Goal: Information Seeking & Learning: Learn about a topic

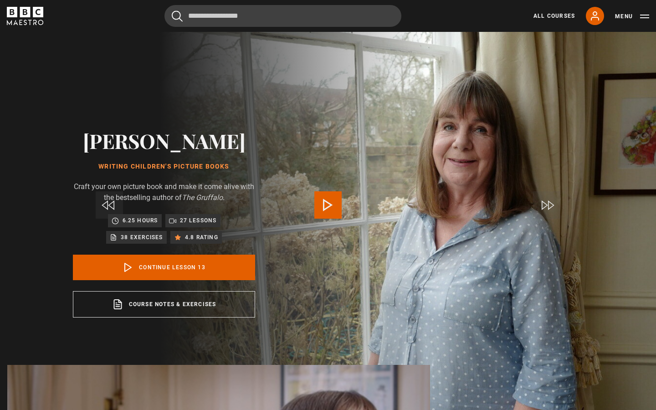
scroll to position [0, 0]
click at [323, 207] on span "Video Player" at bounding box center [328, 204] width 27 height 27
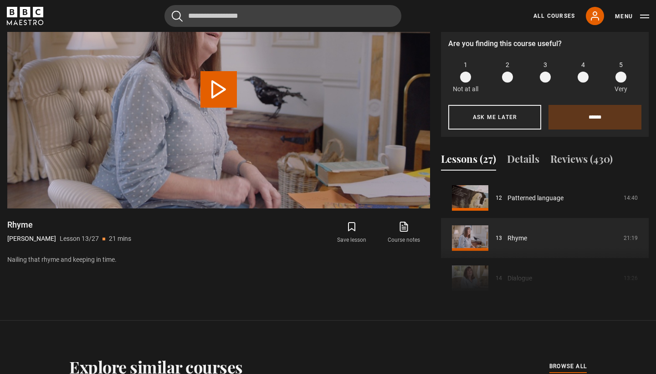
scroll to position [449, 0]
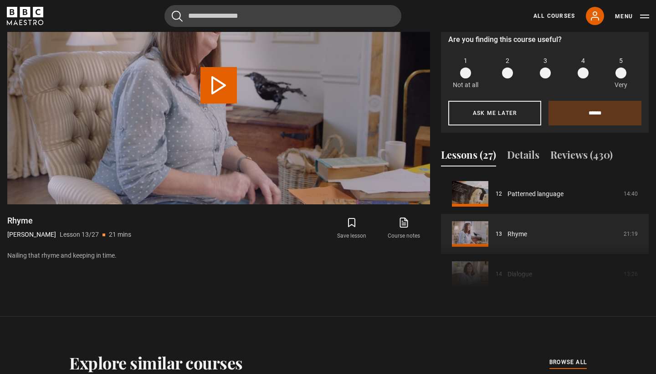
click at [515, 289] on div "Course trailer 01 Writing Children's Picture Books Introduction 05:03 02 What i…" at bounding box center [545, 236] width 208 height 124
click at [513, 268] on div "Course trailer 01 Writing Children's Picture Books Introduction 05:03 02 What i…" at bounding box center [545, 236] width 208 height 124
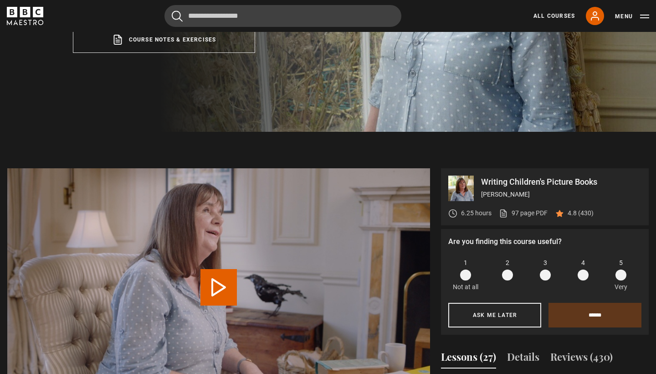
scroll to position [269, 0]
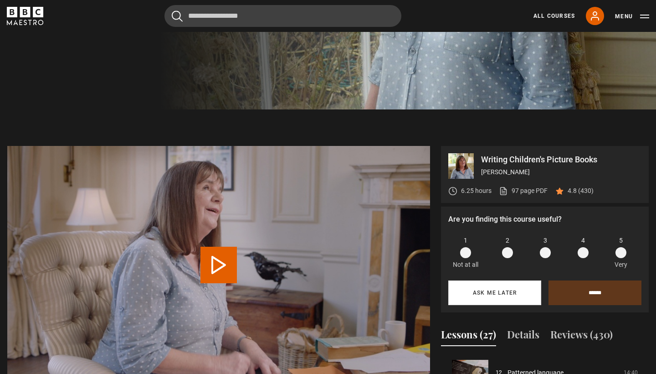
click at [480, 293] on button "Ask me later" at bounding box center [495, 292] width 93 height 25
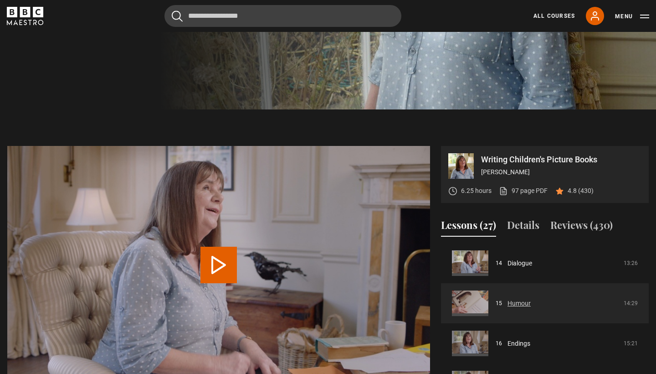
scroll to position [563, 0]
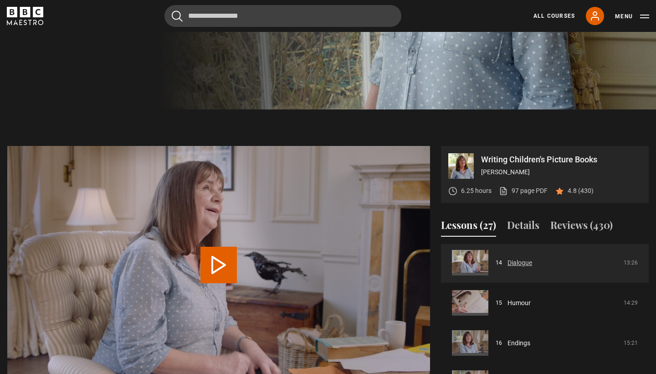
click at [516, 264] on link "Dialogue" at bounding box center [520, 263] width 25 height 10
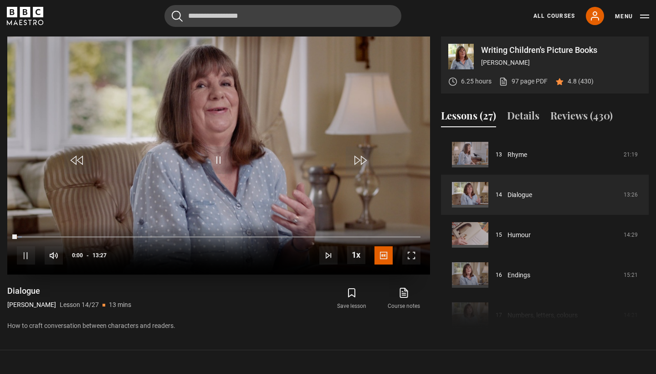
click at [410, 258] on span "Video Player" at bounding box center [412, 255] width 18 height 18
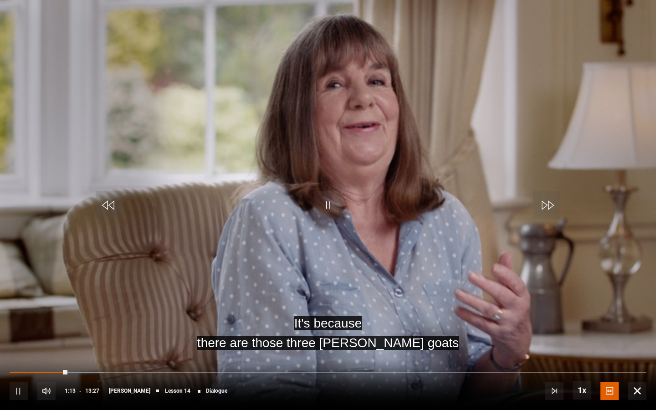
click at [336, 213] on span "Video Player" at bounding box center [328, 204] width 27 height 27
